Goal: Task Accomplishment & Management: Manage account settings

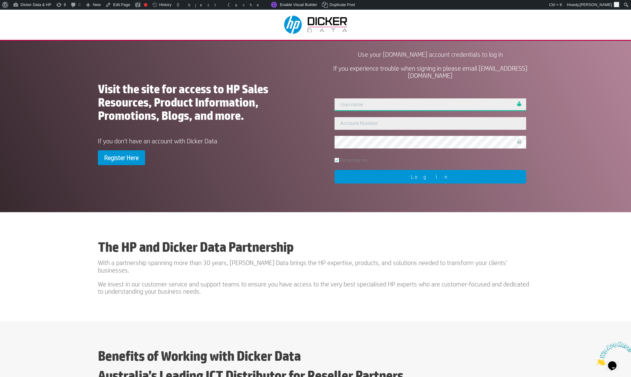
type input "[PERSON_NAME]"
click at [436, 178] on input "Log In" at bounding box center [431, 177] width 192 height 14
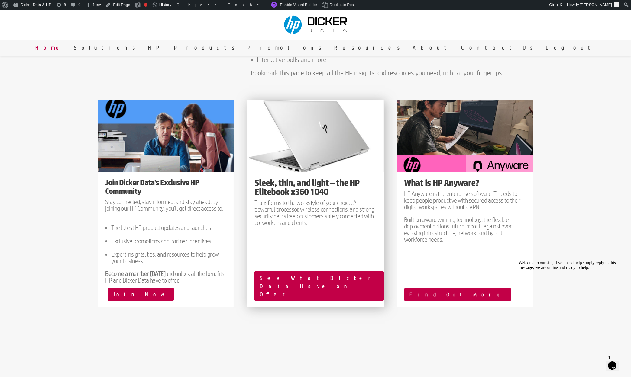
scroll to position [443, 0]
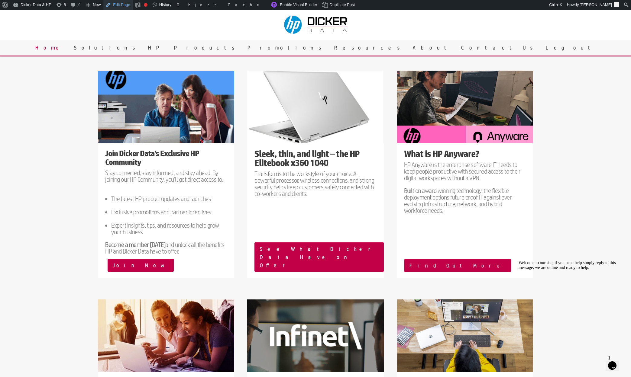
click at [118, 8] on link "Edit Page" at bounding box center [117, 5] width 29 height 10
